Goal: Task Accomplishment & Management: Use online tool/utility

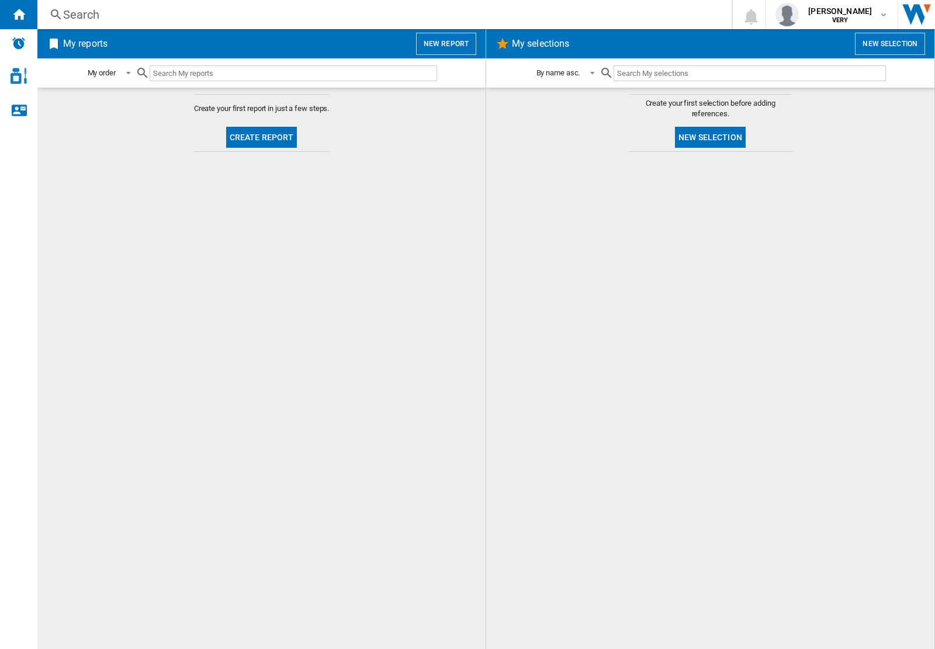
click at [203, 20] on div "Search" at bounding box center [382, 14] width 638 height 16
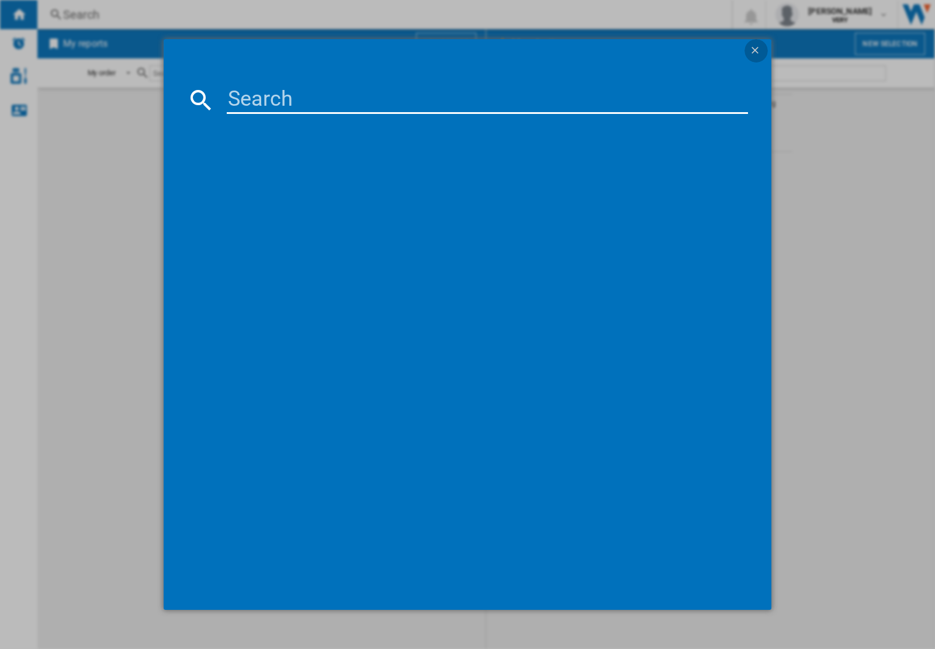
drag, startPoint x: 749, startPoint y: 42, endPoint x: 755, endPoint y: 43, distance: 6.5
click at [755, 43] on button "button" at bounding box center [755, 50] width 23 height 23
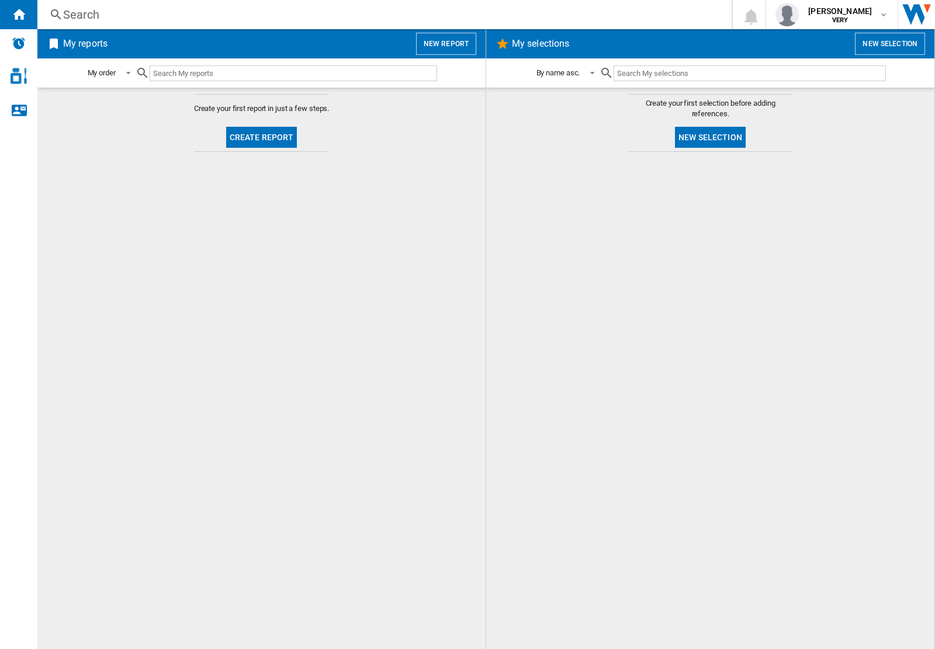
click at [456, 42] on button "New report" at bounding box center [446, 44] width 60 height 22
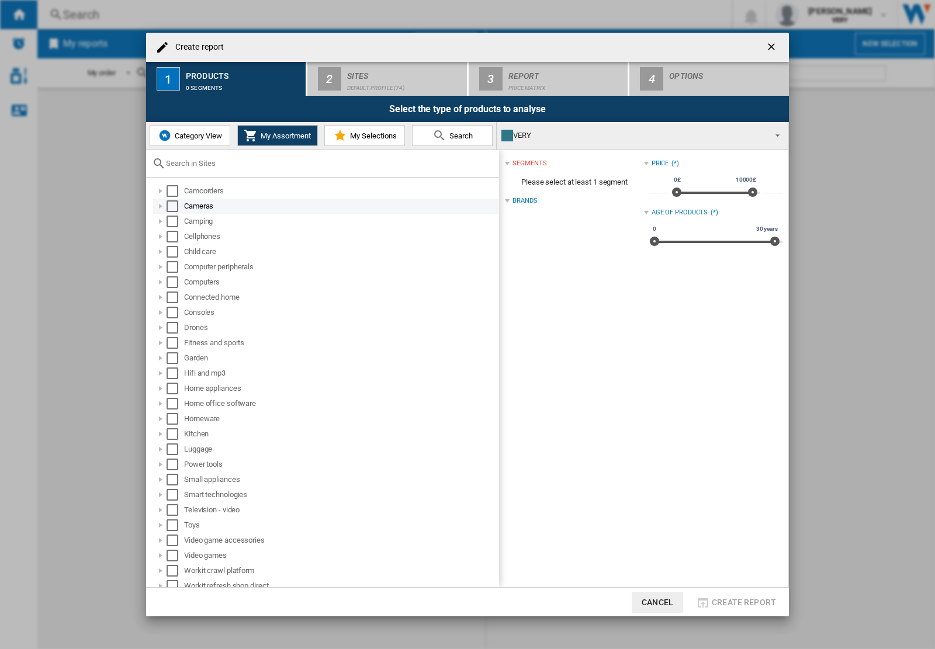
click at [178, 207] on md-checkbox "Select" at bounding box center [175, 206] width 18 height 12
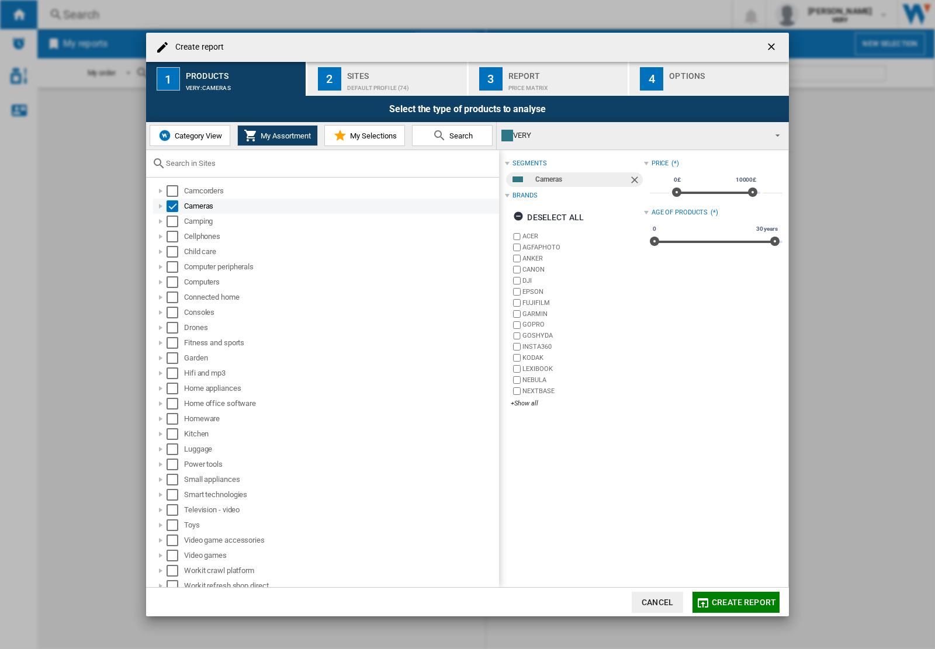
click at [156, 208] on div at bounding box center [161, 206] width 12 height 12
click at [199, 136] on span "Category View" at bounding box center [197, 135] width 50 height 9
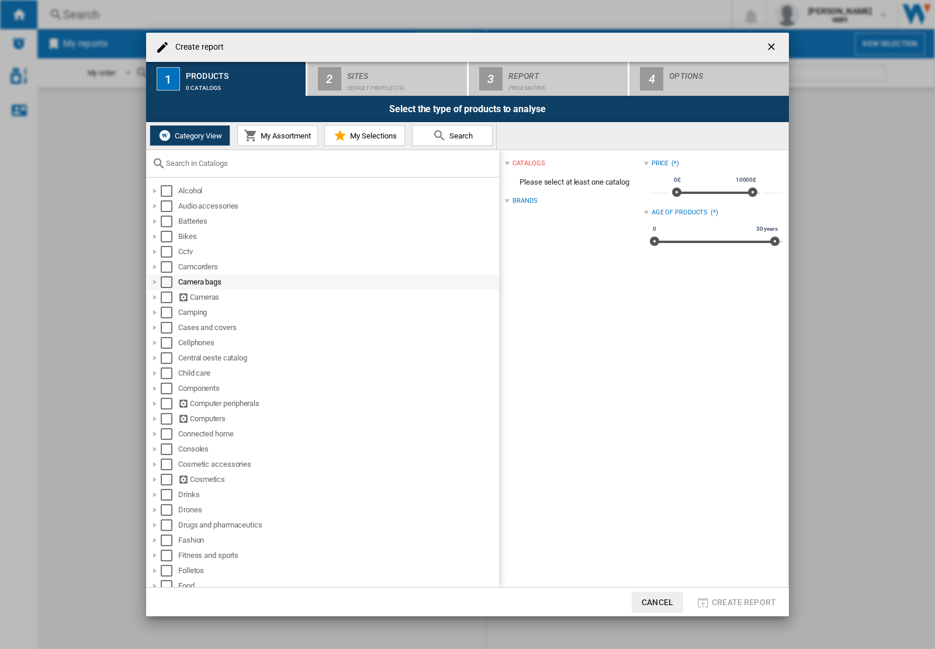
click at [164, 279] on div "Select" at bounding box center [167, 282] width 12 height 12
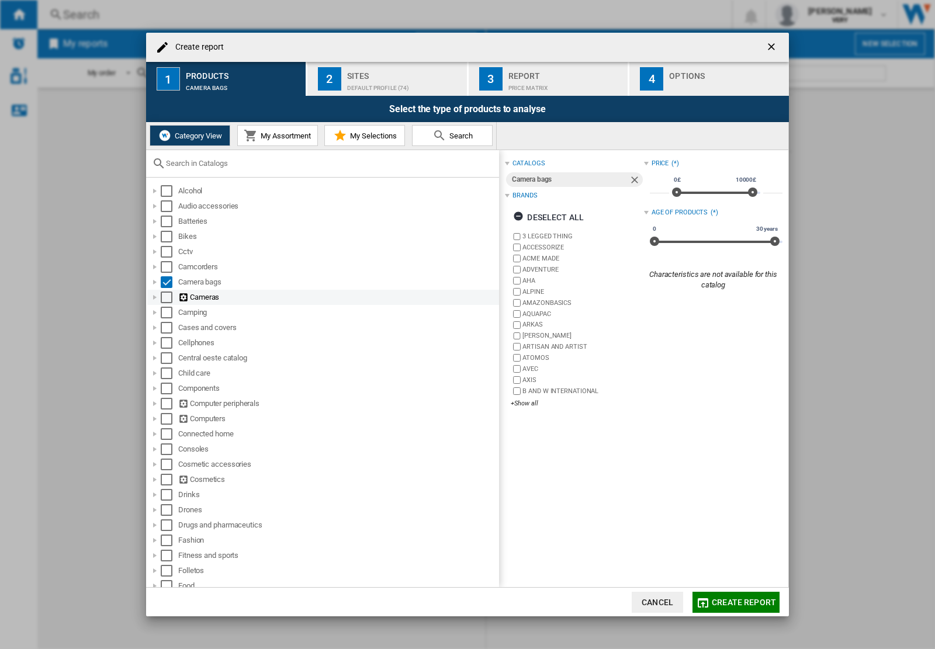
click at [165, 294] on div "Select" at bounding box center [167, 298] width 12 height 12
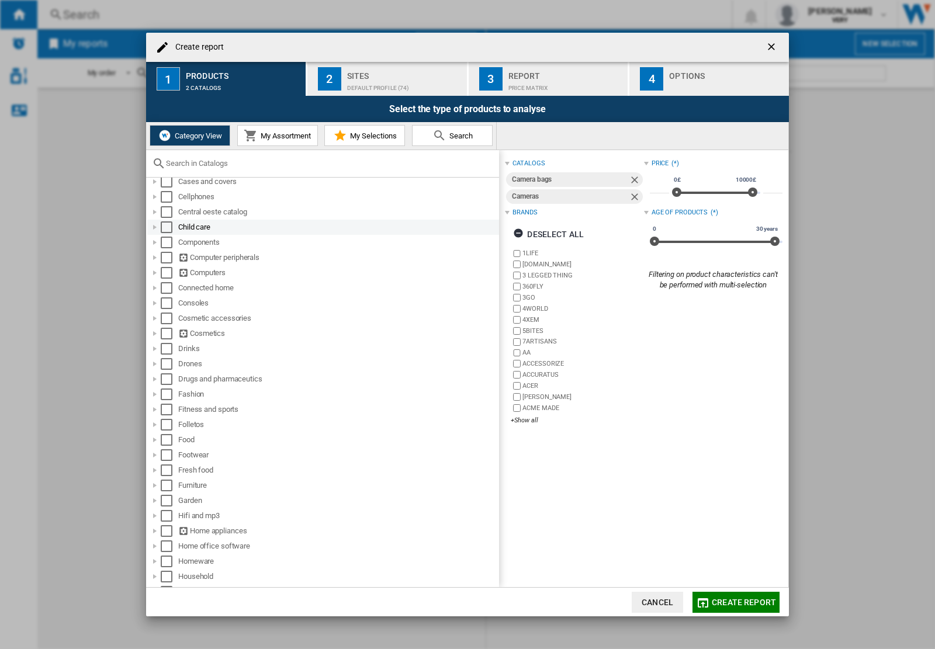
scroll to position [219, 0]
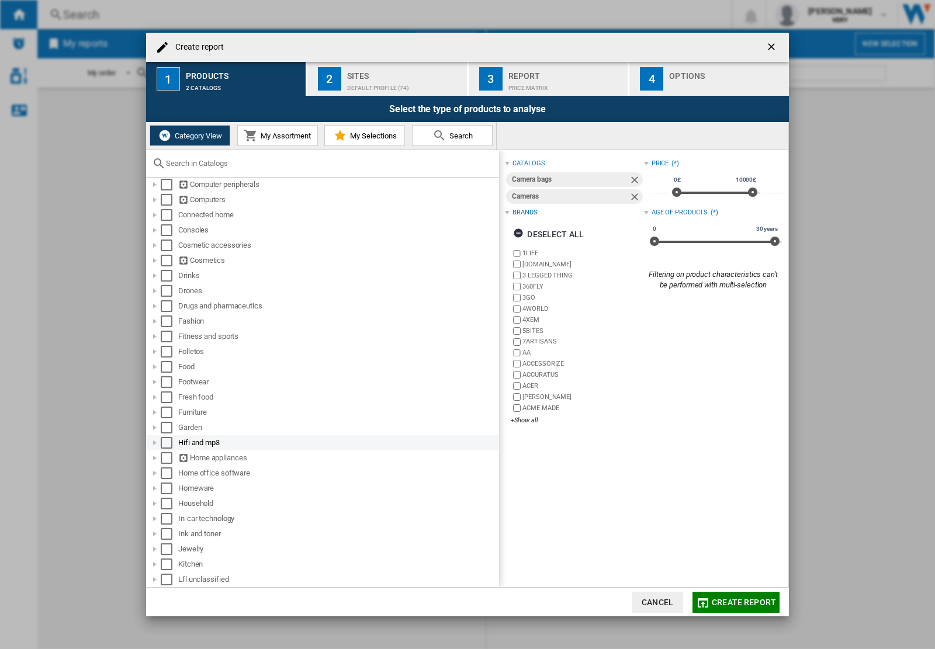
click at [168, 441] on div "Select" at bounding box center [167, 443] width 12 height 12
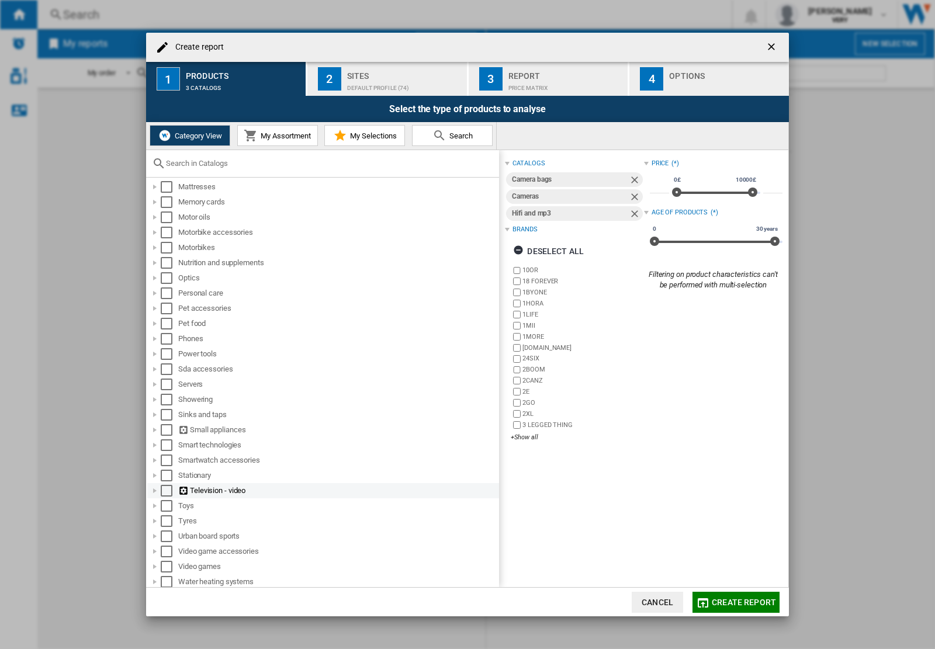
scroll to position [704, 0]
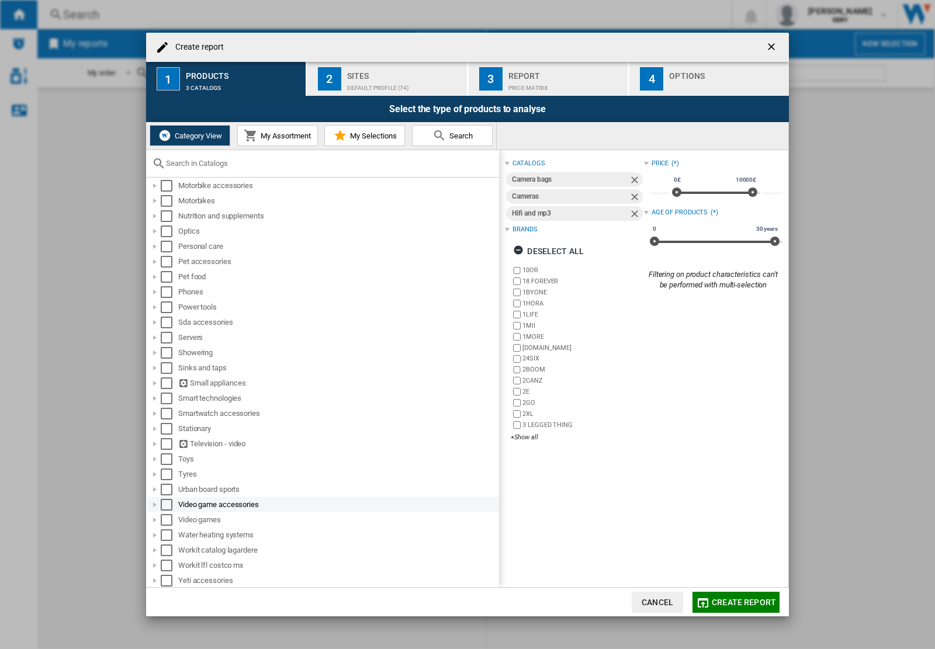
click at [166, 501] on div "Select" at bounding box center [167, 505] width 12 height 12
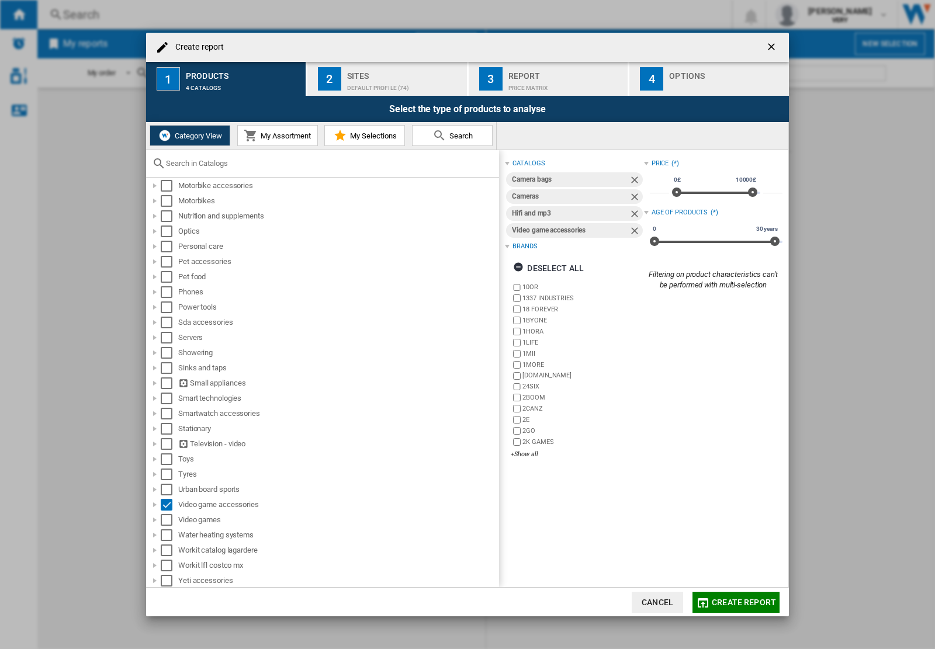
click at [393, 82] on div "Default profile (74)" at bounding box center [404, 85] width 115 height 12
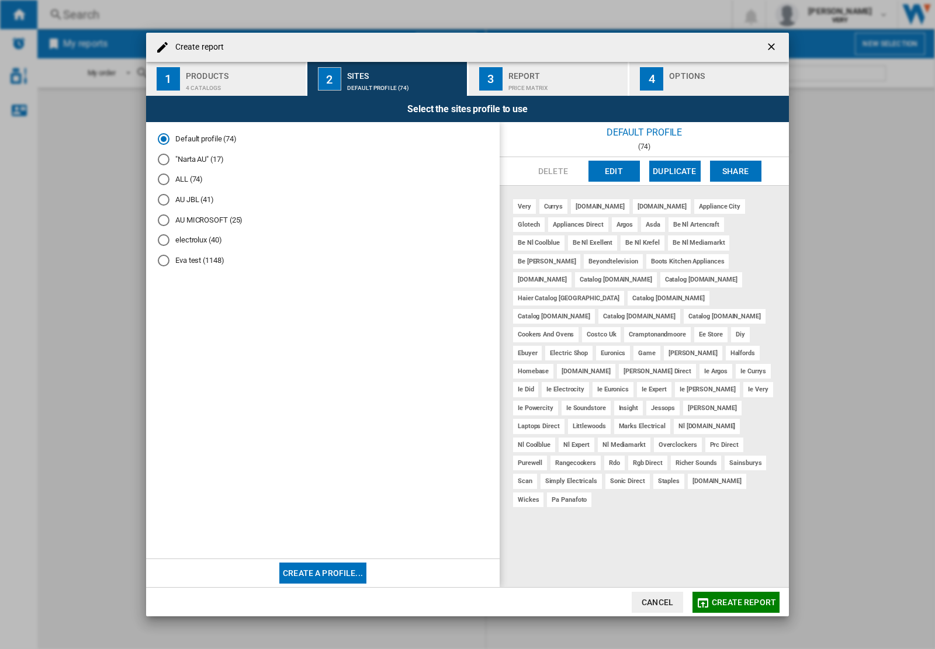
click at [196, 161] on md-radio-button ""Narta AU" (17)" at bounding box center [323, 159] width 330 height 11
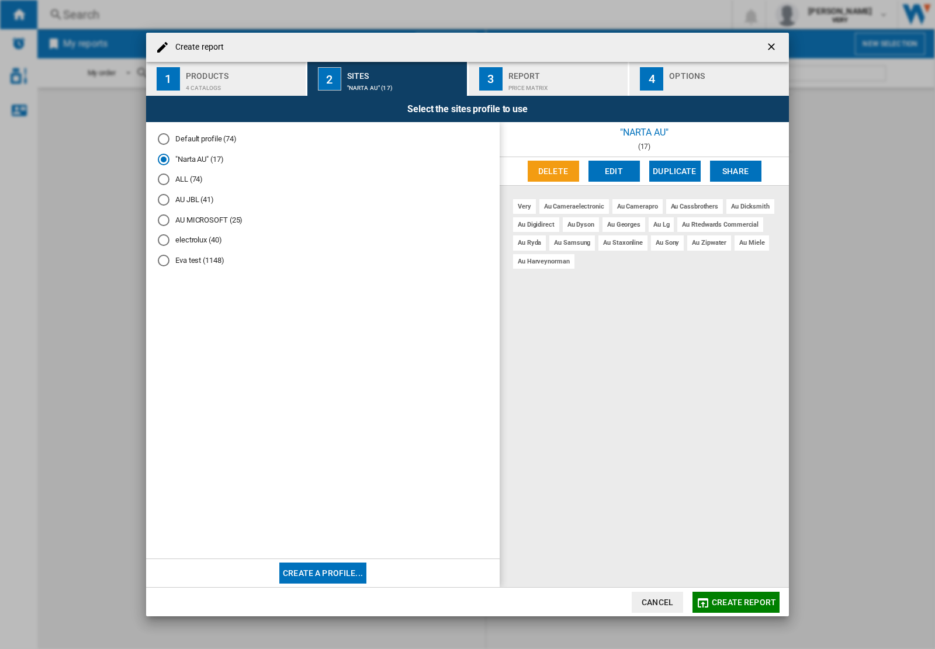
click at [629, 170] on button "Edit" at bounding box center [613, 171] width 51 height 21
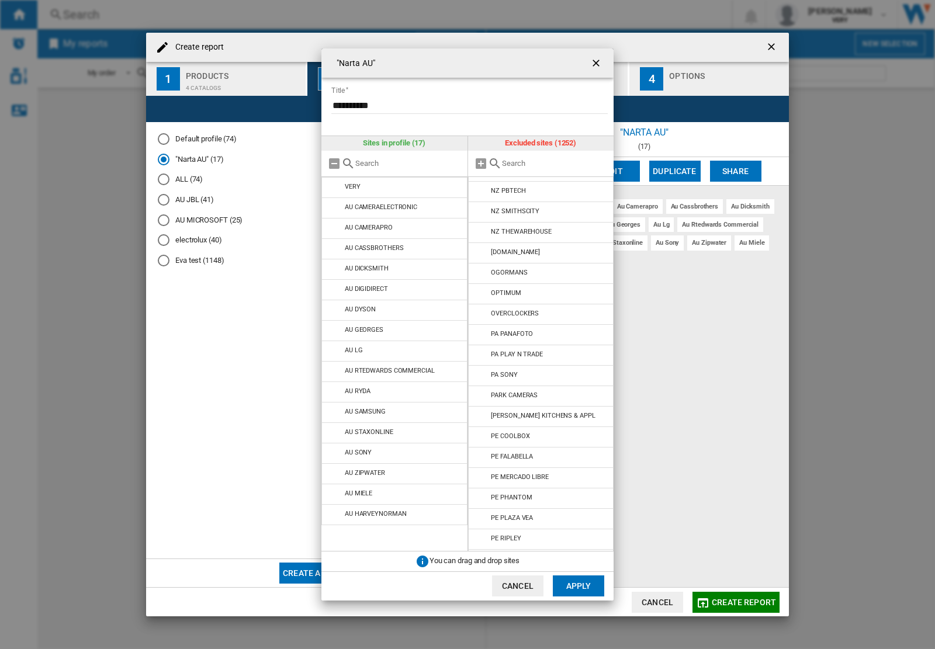
scroll to position [21448, 0]
click at [555, 244] on li "NZ JBL" at bounding box center [541, 233] width 146 height 21
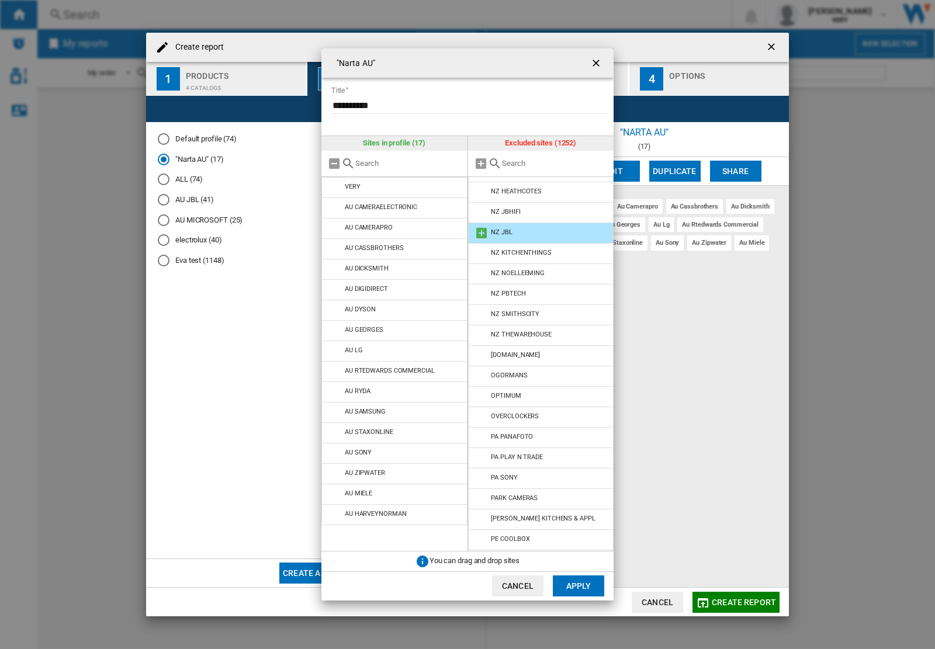
click at [480, 240] on md-icon at bounding box center [481, 233] width 14 height 14
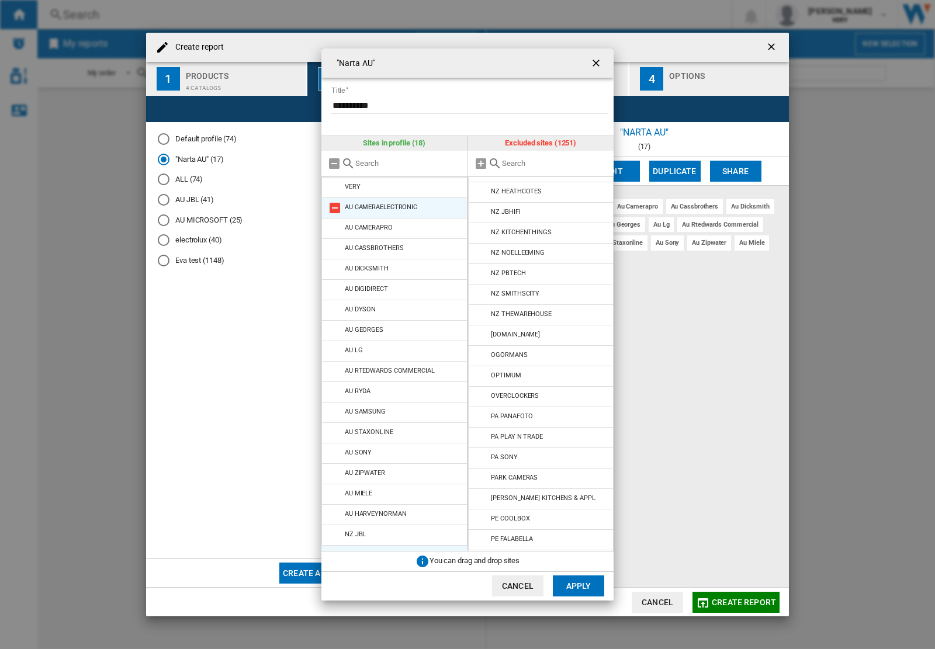
click at [342, 206] on li "AU CAMERAELECTRONIC" at bounding box center [394, 207] width 146 height 21
click at [335, 207] on md-icon at bounding box center [335, 208] width 14 height 14
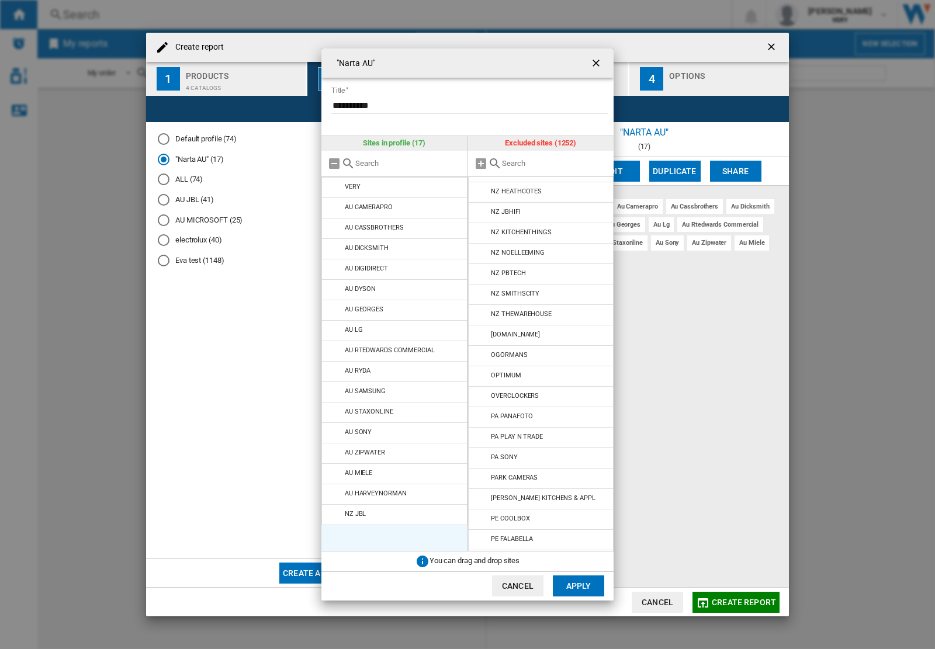
click at [335, 207] on md-icon at bounding box center [335, 208] width 14 height 14
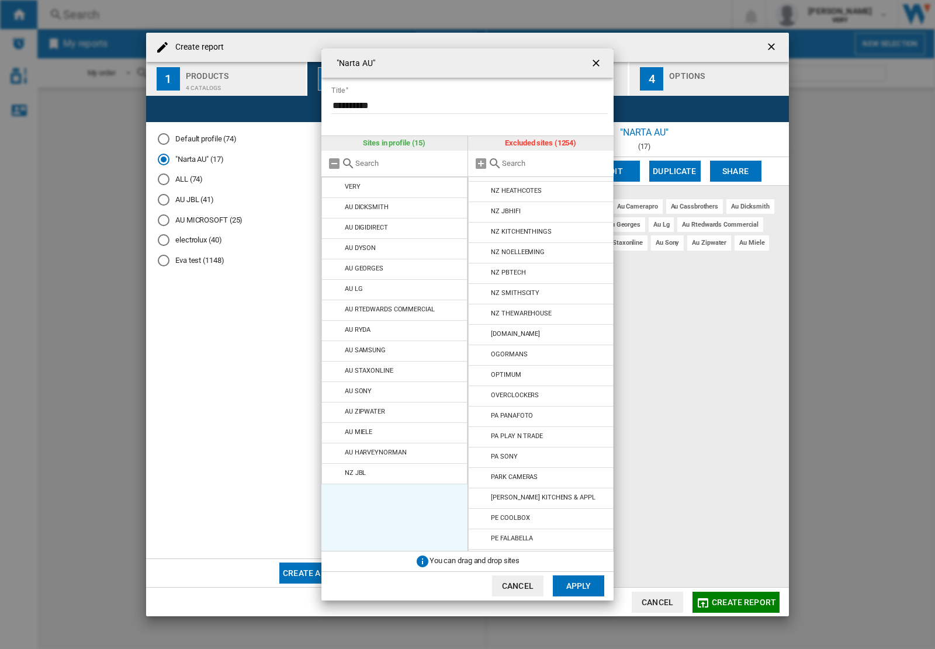
click at [335, 207] on md-icon at bounding box center [335, 208] width 14 height 14
click at [335, 221] on md-icon at bounding box center [335, 228] width 14 height 14
click at [335, 207] on md-icon at bounding box center [335, 208] width 14 height 14
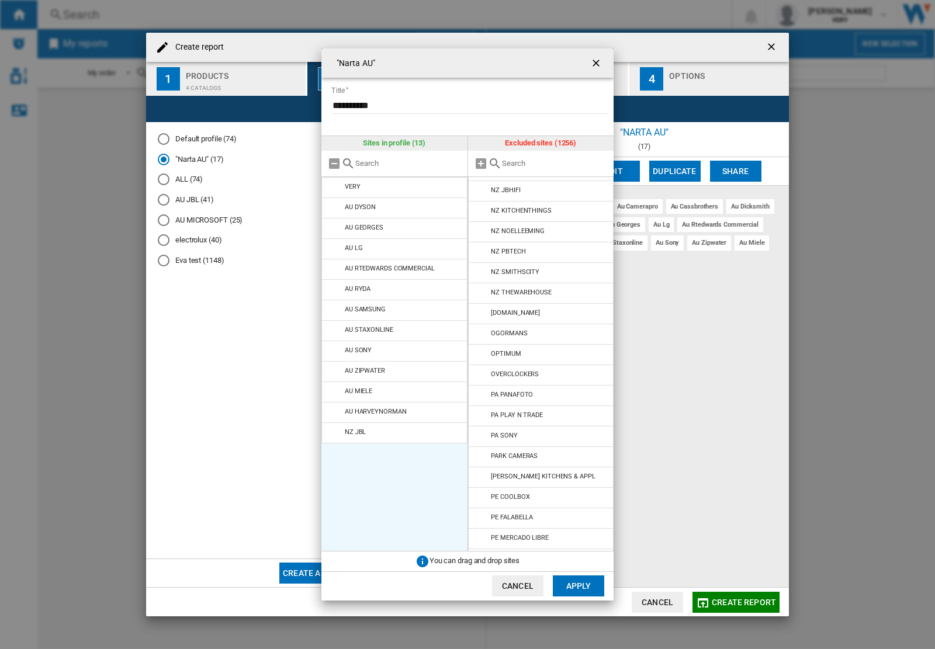
click at [335, 221] on md-icon at bounding box center [335, 228] width 14 height 14
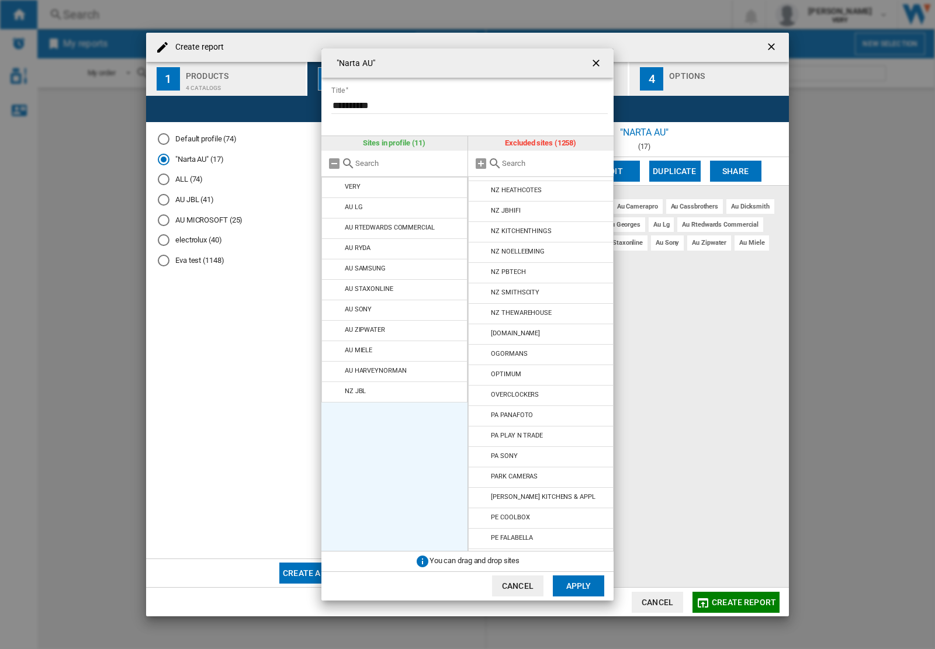
click at [335, 207] on md-icon at bounding box center [335, 208] width 14 height 14
click at [580, 590] on button "Apply" at bounding box center [578, 585] width 51 height 21
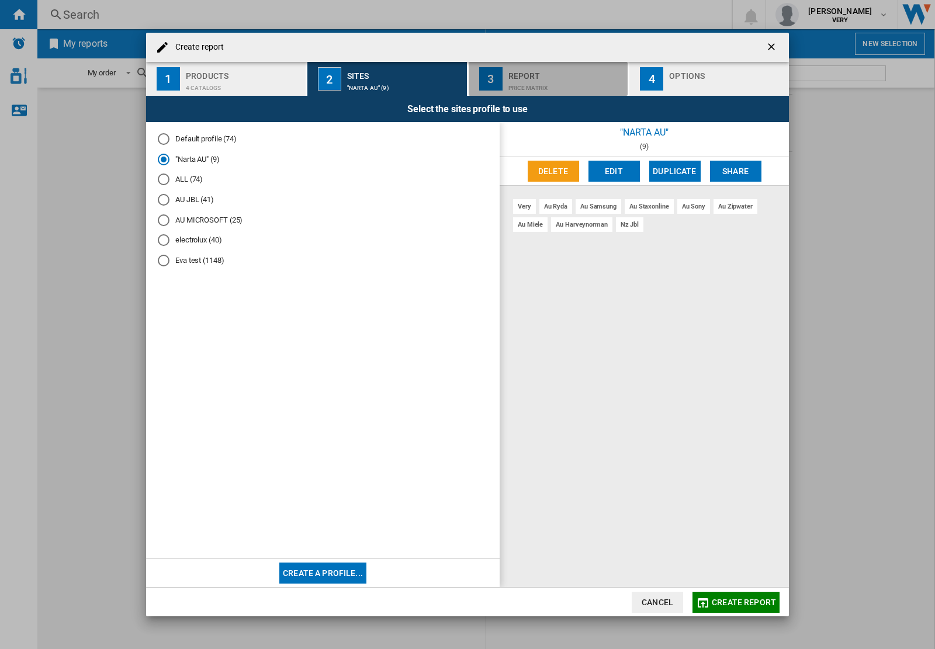
click at [546, 84] on div "Price Matrix" at bounding box center [565, 85] width 115 height 12
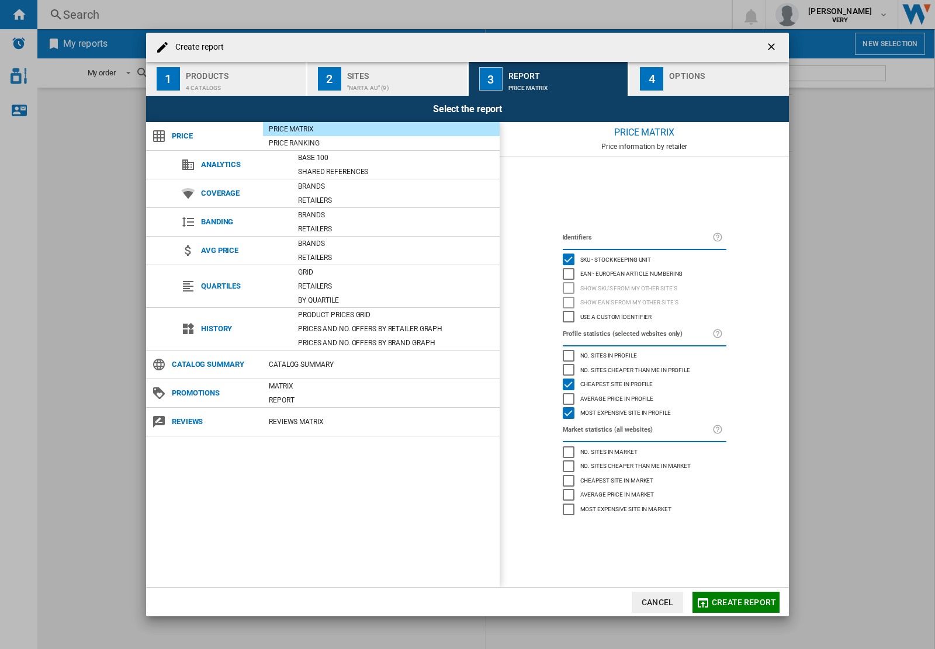
click at [643, 75] on div "4" at bounding box center [651, 78] width 23 height 23
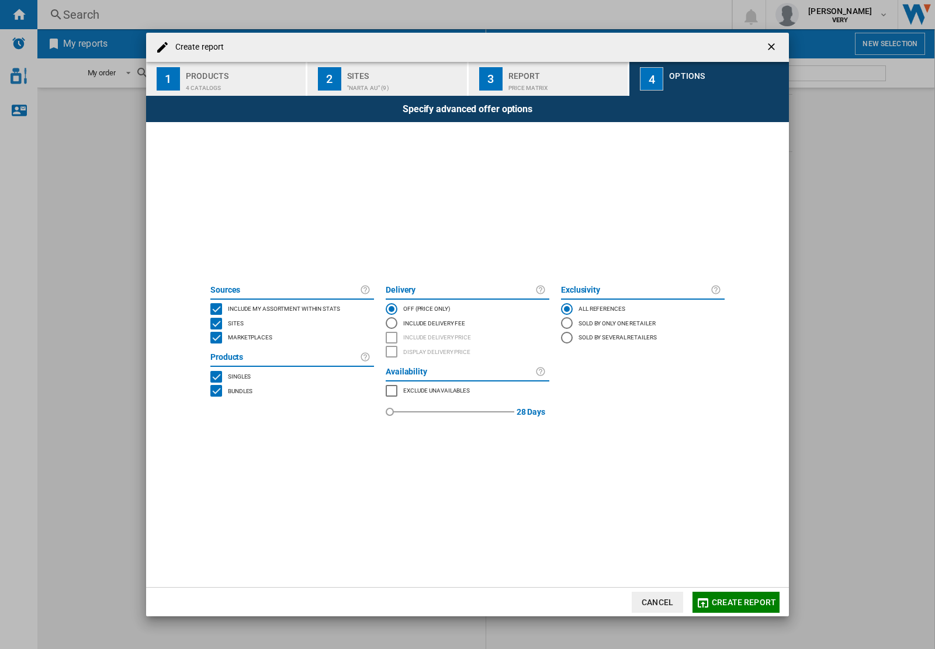
click at [746, 605] on span "Create report" at bounding box center [744, 602] width 64 height 9
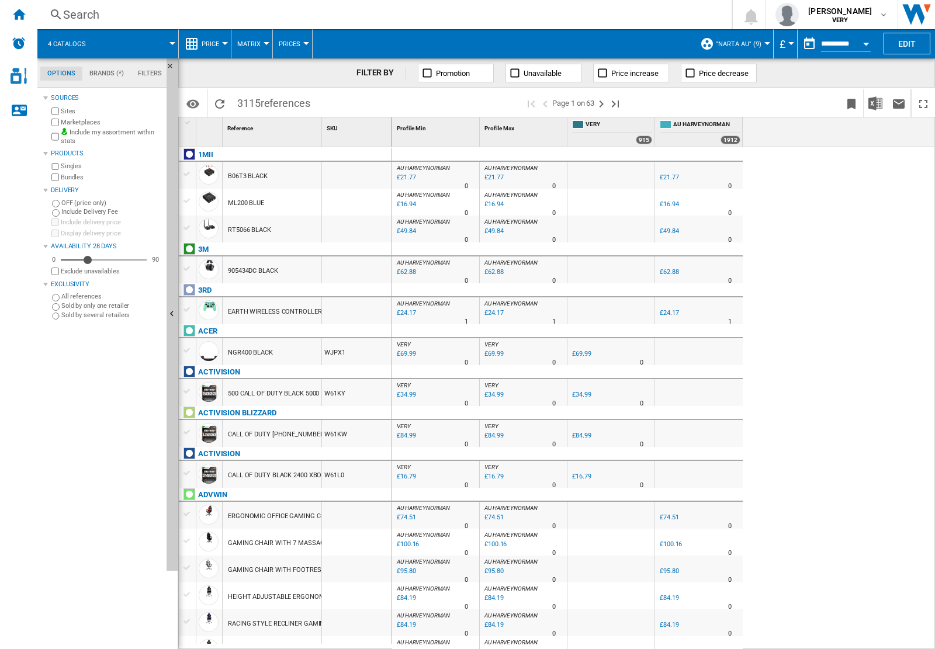
click at [578, 123] on div at bounding box center [578, 124] width 12 height 8
click at [698, 126] on span "AU HARVEYNORMAN" at bounding box center [706, 125] width 67 height 10
click at [921, 100] on ng-md-icon "Maximize" at bounding box center [923, 104] width 14 height 14
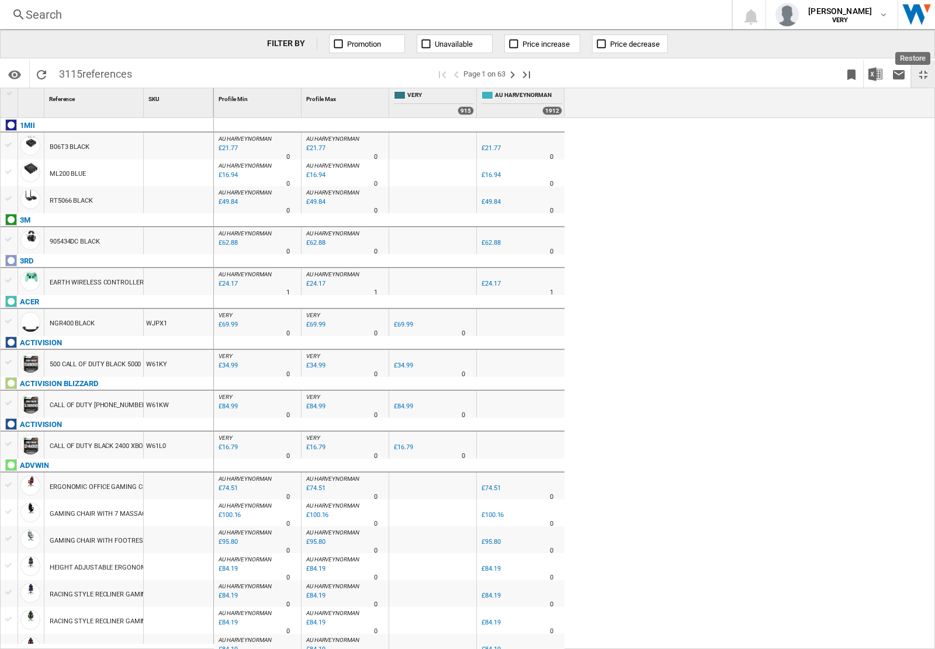
click at [923, 75] on ng-md-icon "Restore" at bounding box center [923, 75] width 14 height 14
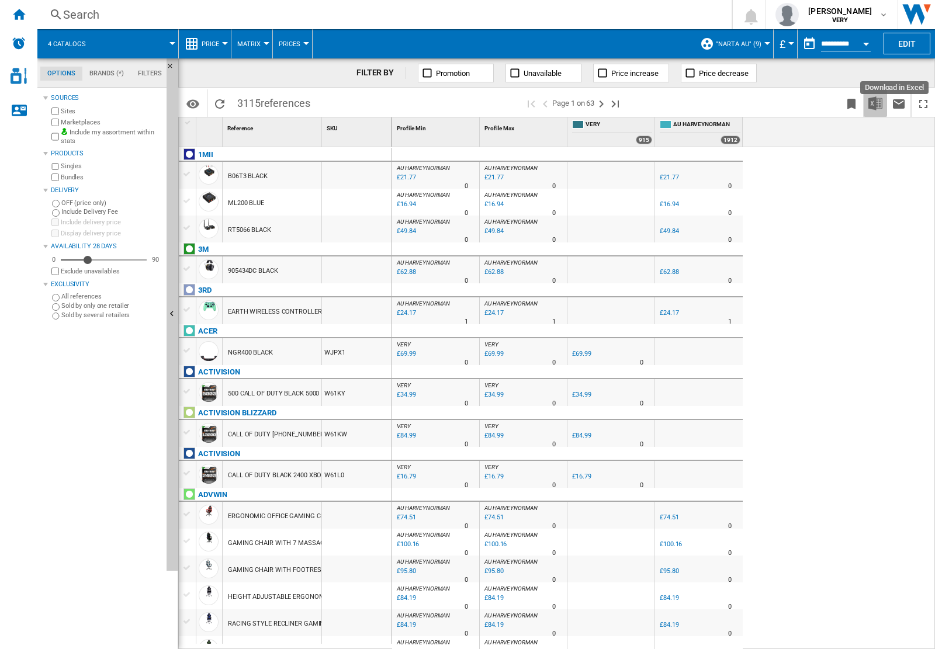
click at [877, 103] on img "Download in Excel" at bounding box center [875, 103] width 14 height 14
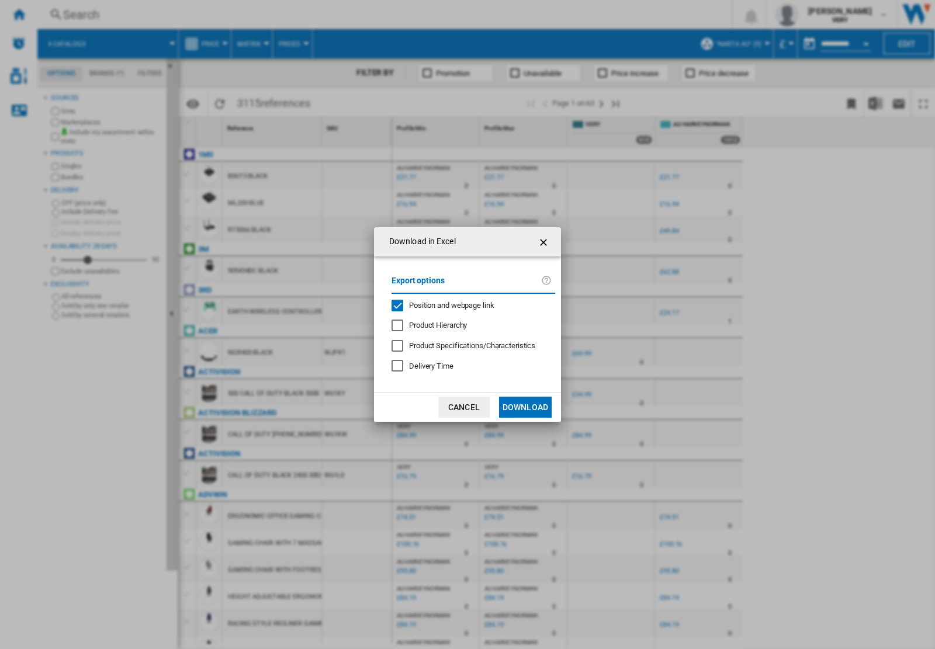
click at [555, 410] on md-dialog-actions "Cancel Download" at bounding box center [467, 407] width 187 height 29
click at [536, 412] on button "Download" at bounding box center [525, 407] width 53 height 21
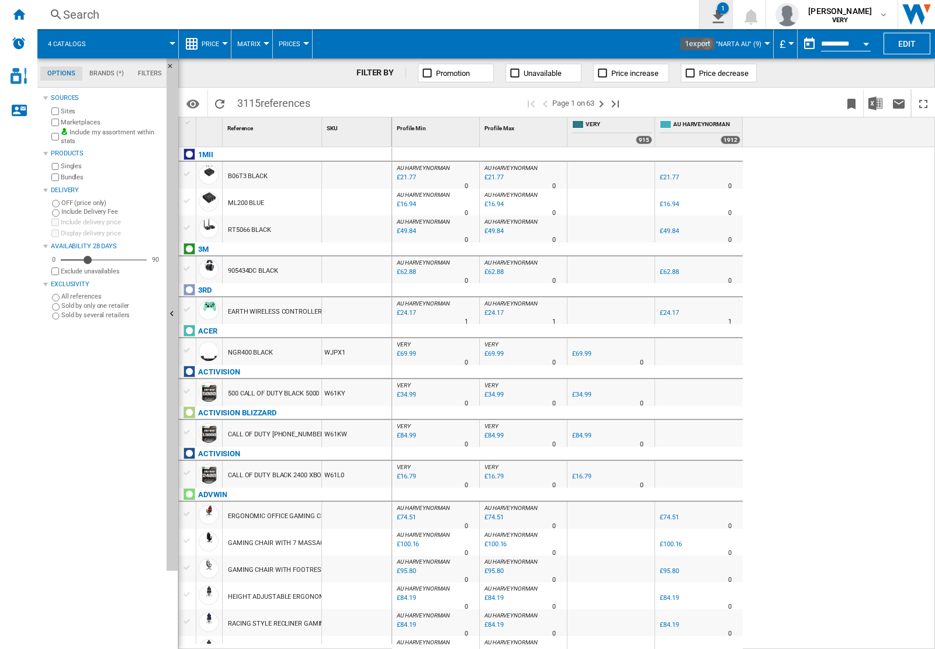
click at [709, 20] on ng-md-icon "1\a export" at bounding box center [716, 15] width 14 height 15
